Goal: Find contact information: Find contact information

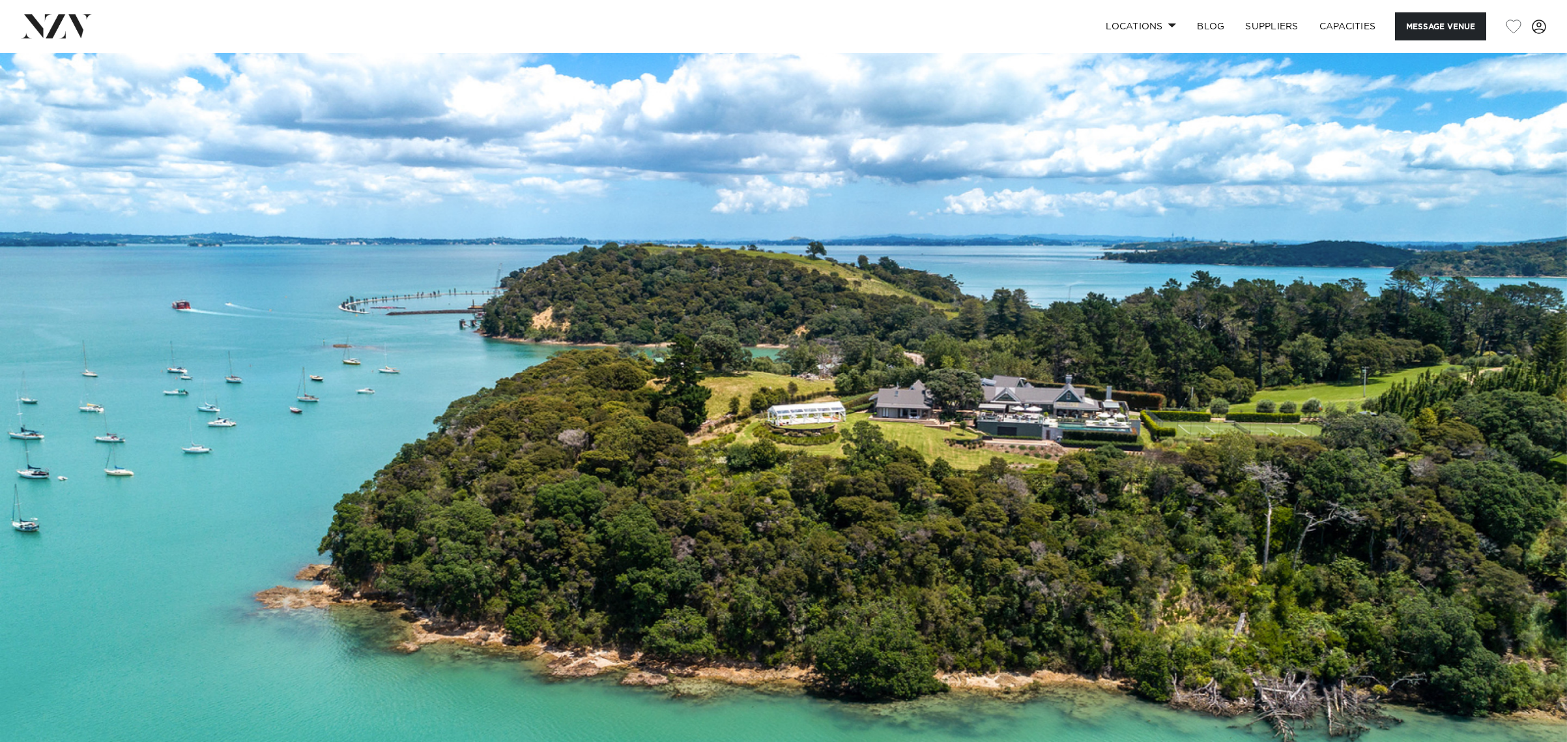
scroll to position [1084, 0]
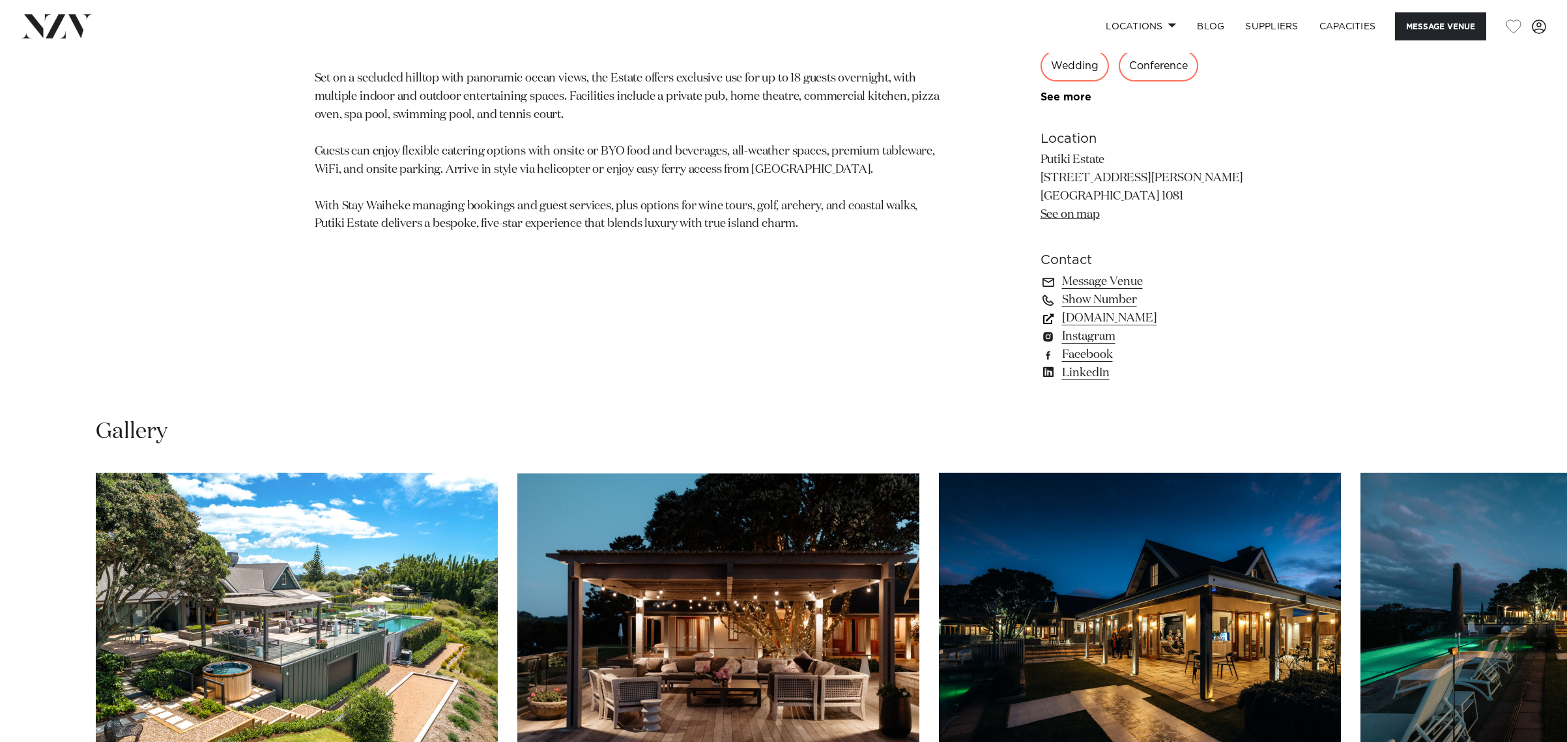
click at [1097, 316] on link "putikiestate.co.nz" at bounding box center [1147, 318] width 212 height 18
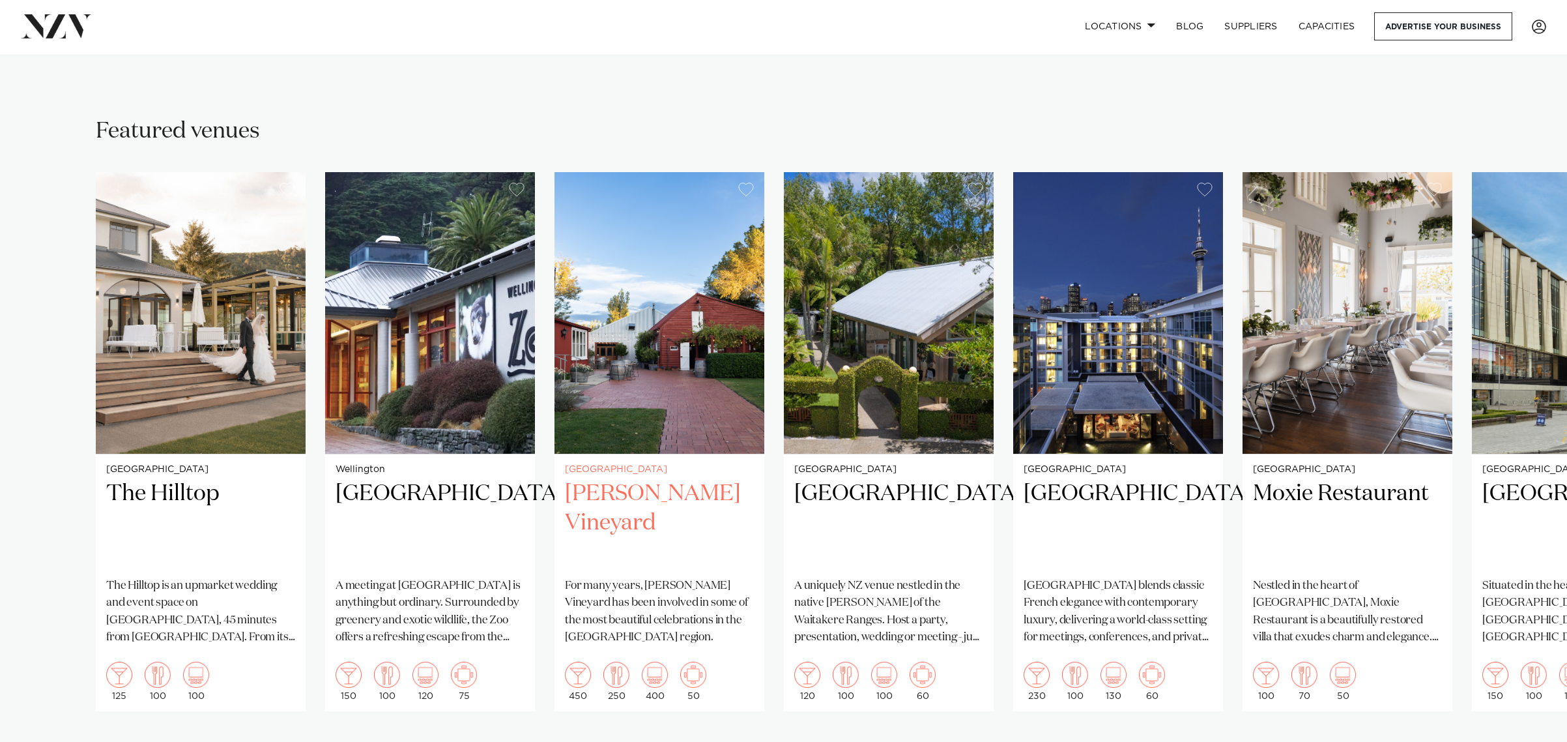
scroll to position [67, 0]
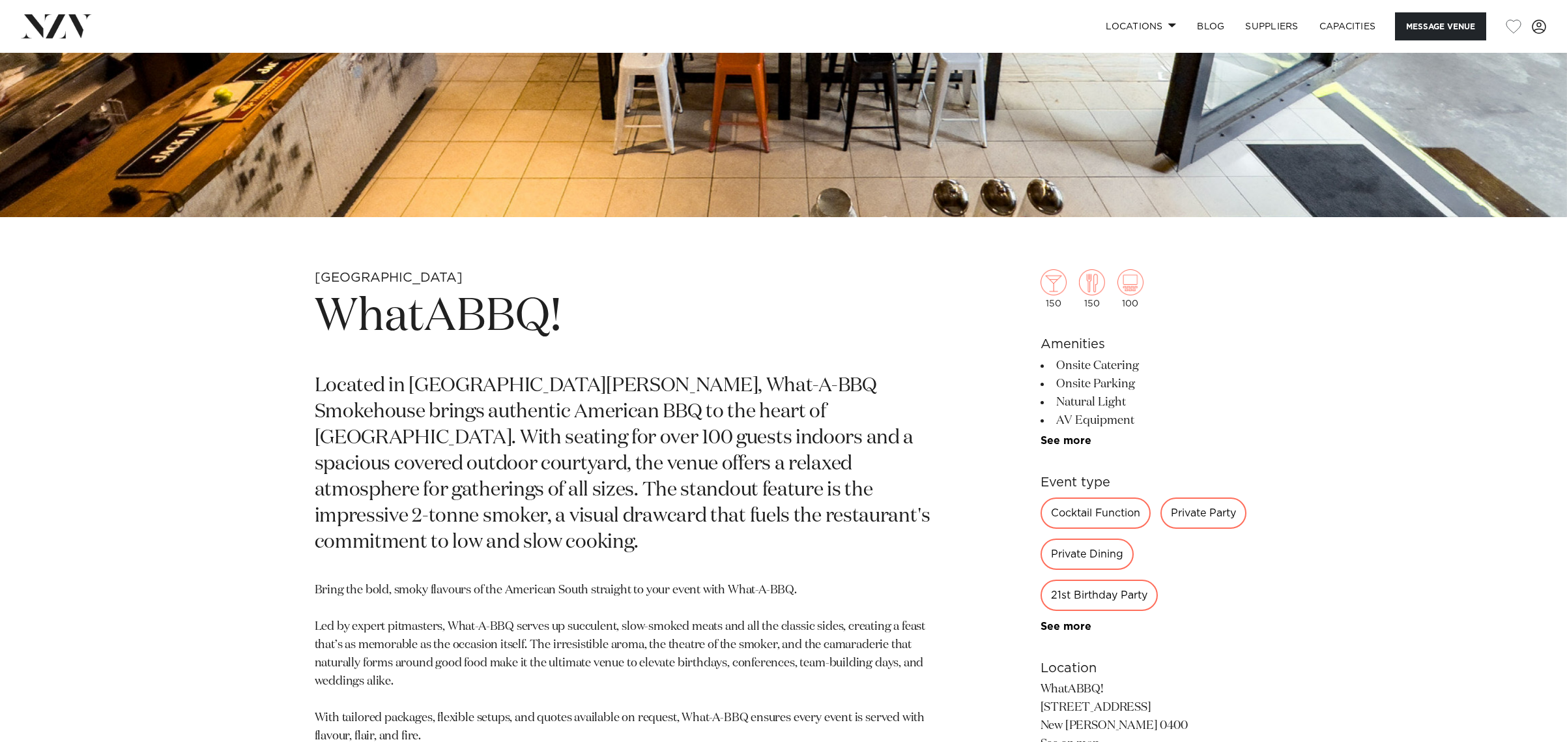
scroll to position [852, 0]
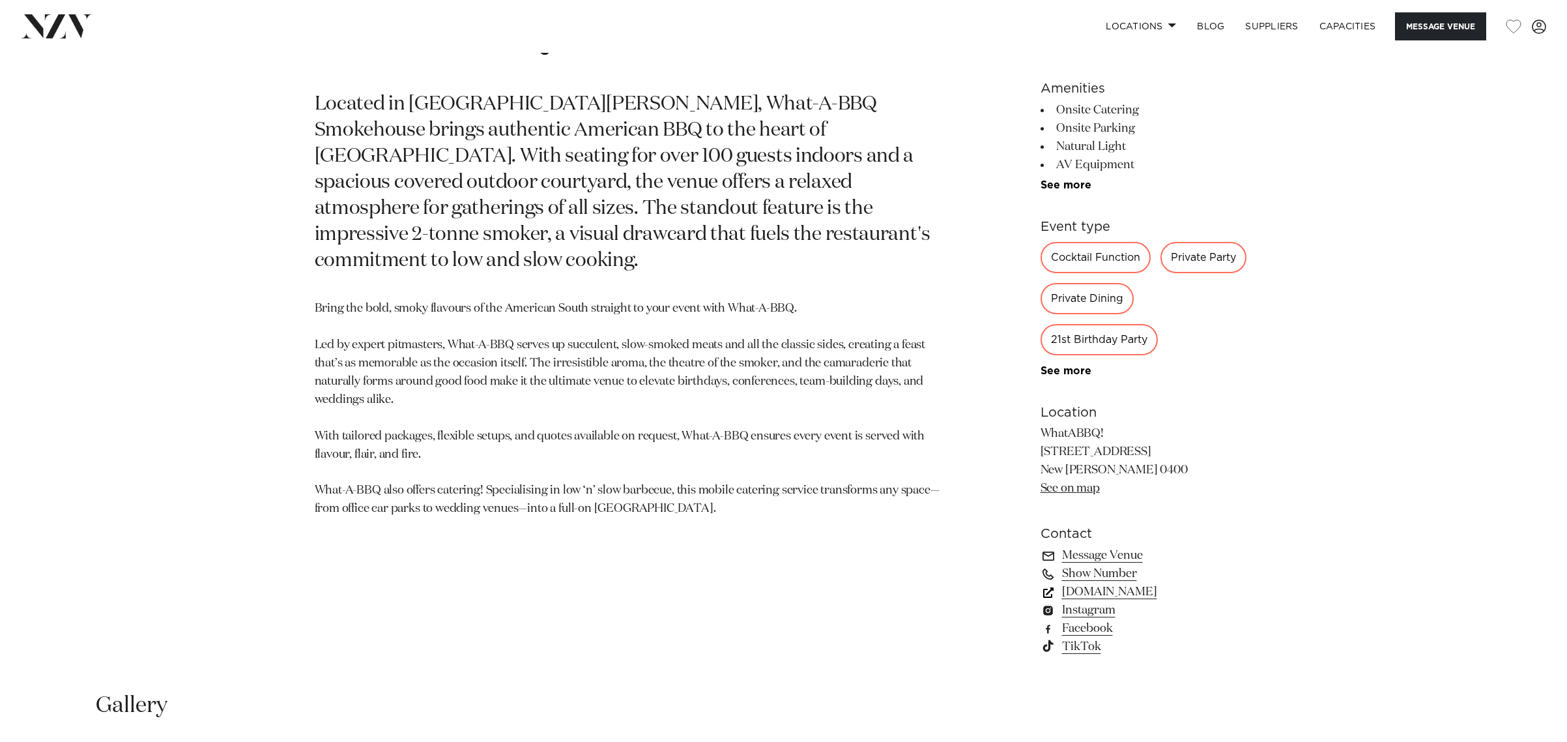
click at [1118, 596] on link "what-a-bbq.co.nz" at bounding box center [1147, 592] width 212 height 18
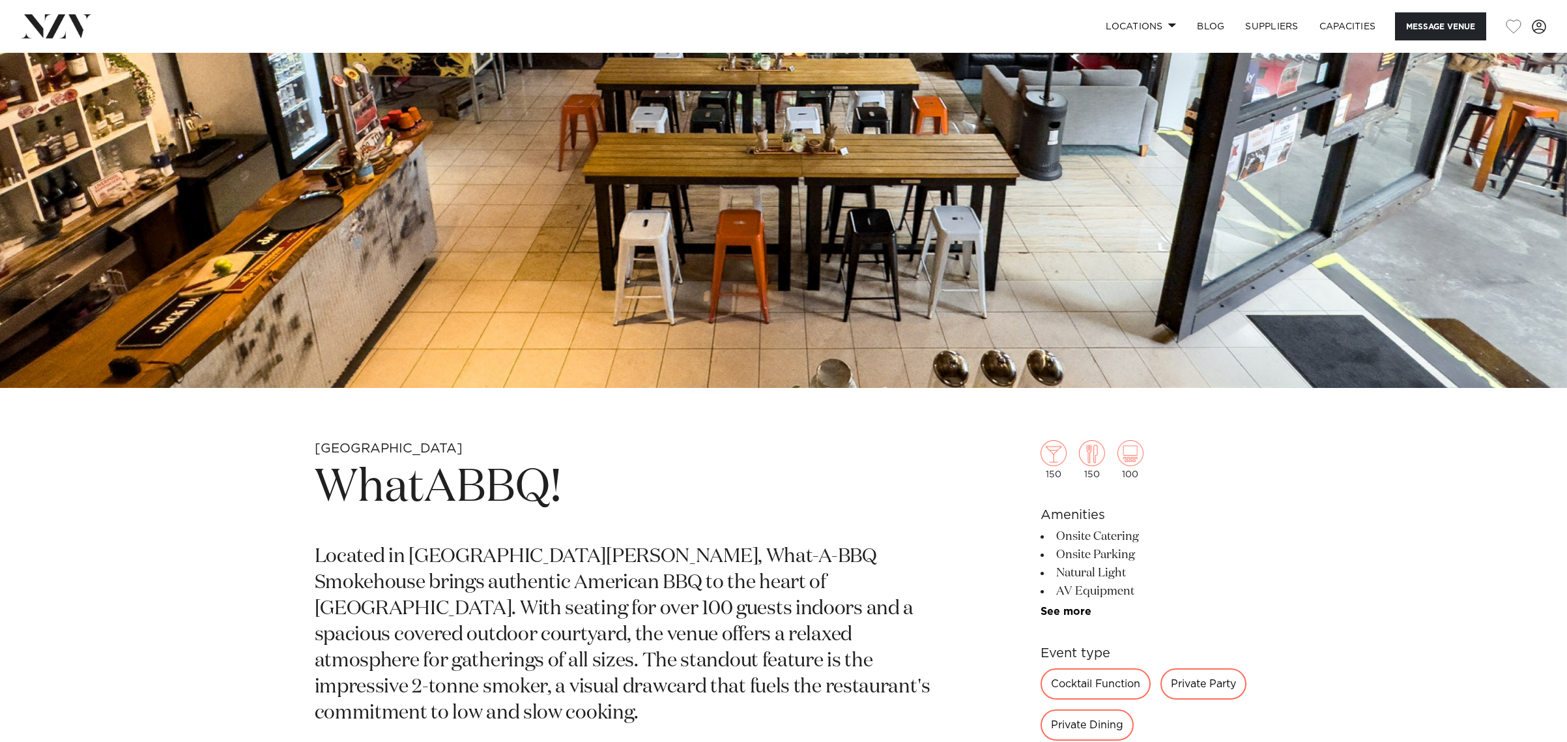
scroll to position [0, 0]
